Goal: Information Seeking & Learning: Learn about a topic

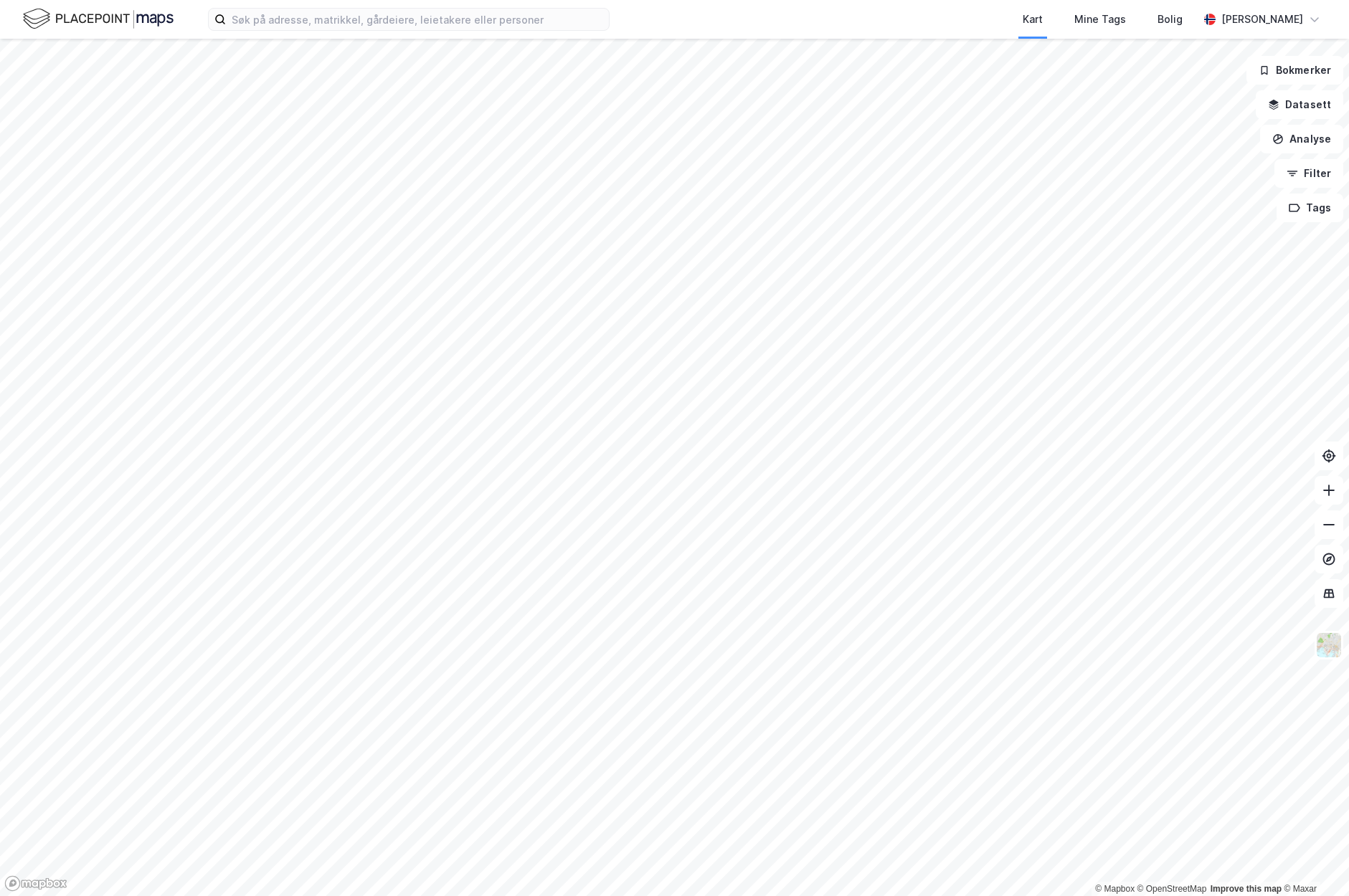
click at [888, 896] on html "Kart Mine Tags [PERSON_NAME] [PERSON_NAME] © Mapbox © OpenStreetMap Improve thi…" at bounding box center [674, 448] width 1349 height 896
